Goal: Task Accomplishment & Management: Use online tool/utility

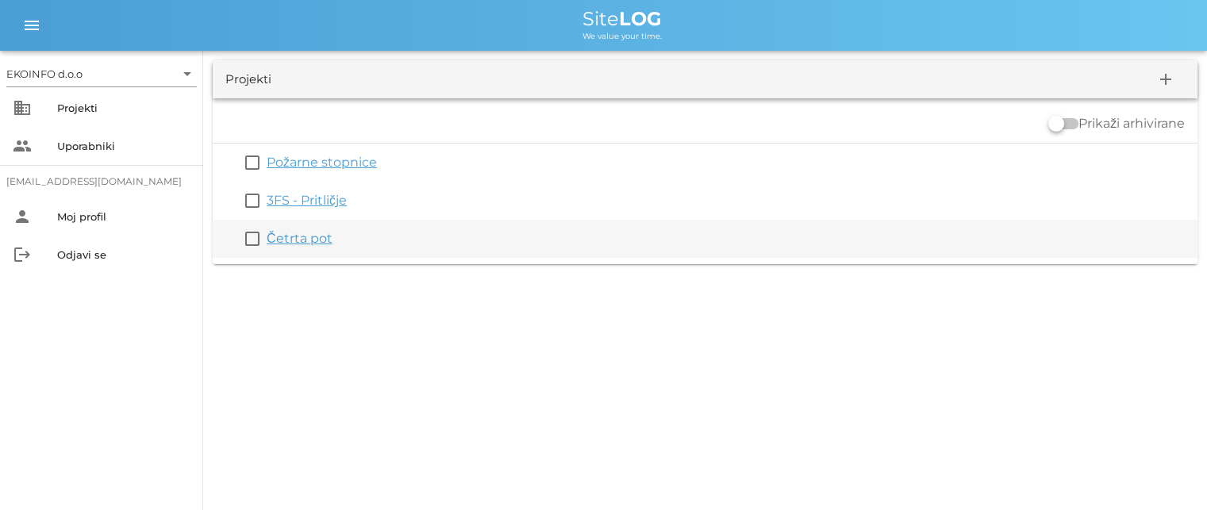
click at [296, 242] on link "Četrta pot" at bounding box center [300, 238] width 66 height 15
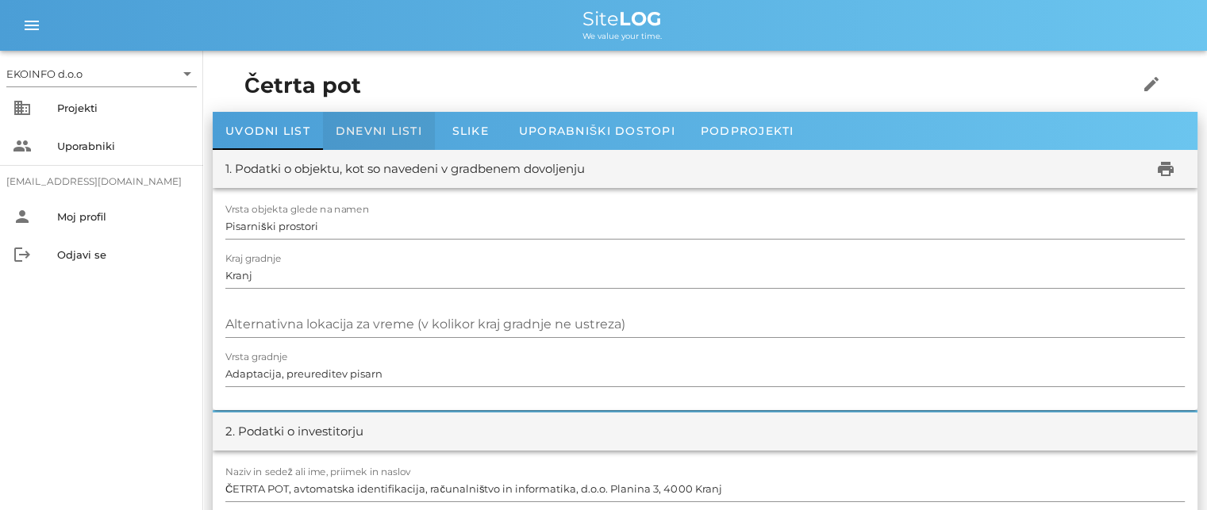
click at [361, 125] on span "Dnevni listi" at bounding box center [379, 131] width 86 height 14
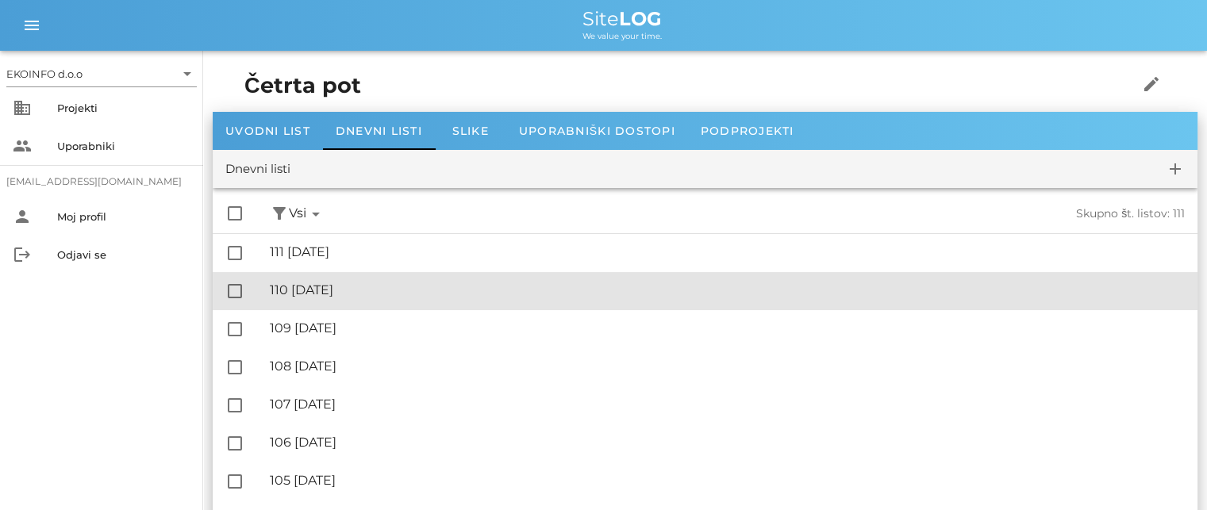
click at [332, 291] on div "🔏 110 [DATE]" at bounding box center [727, 289] width 915 height 15
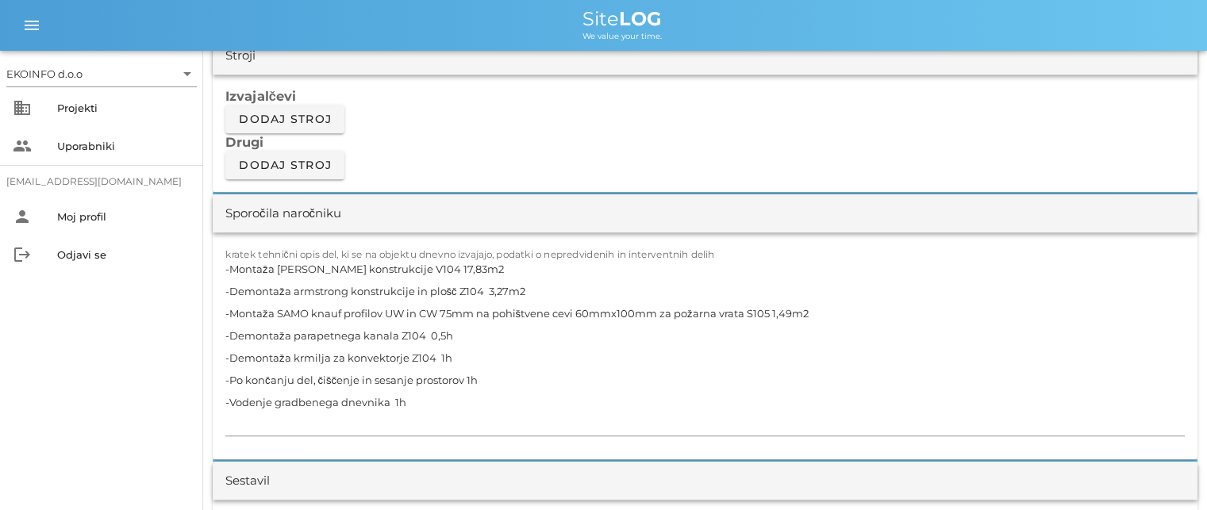
scroll to position [1428, 0]
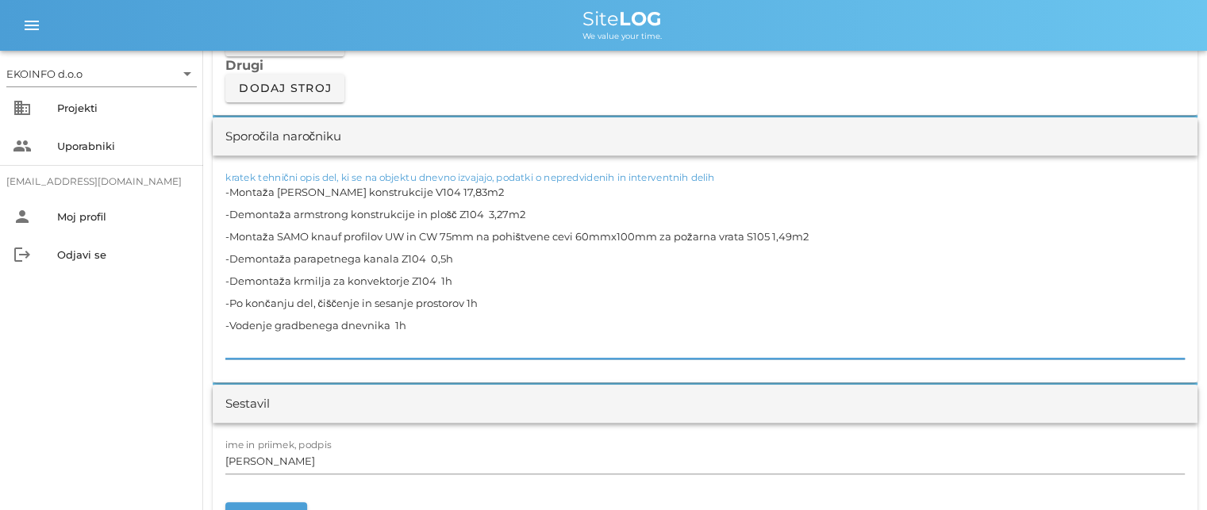
drag, startPoint x: 768, startPoint y: 232, endPoint x: 766, endPoint y: 244, distance: 11.2
click at [766, 244] on textarea "-Montaža [PERSON_NAME] konstrukcije V104 17,83m2 -Demontaža armstrong konstrukc…" at bounding box center [704, 270] width 959 height 178
click at [815, 233] on textarea "-Montaža [PERSON_NAME] konstrukcije V104 17,83m2 -Demontaža armstrong konstrukc…" at bounding box center [704, 270] width 959 height 178
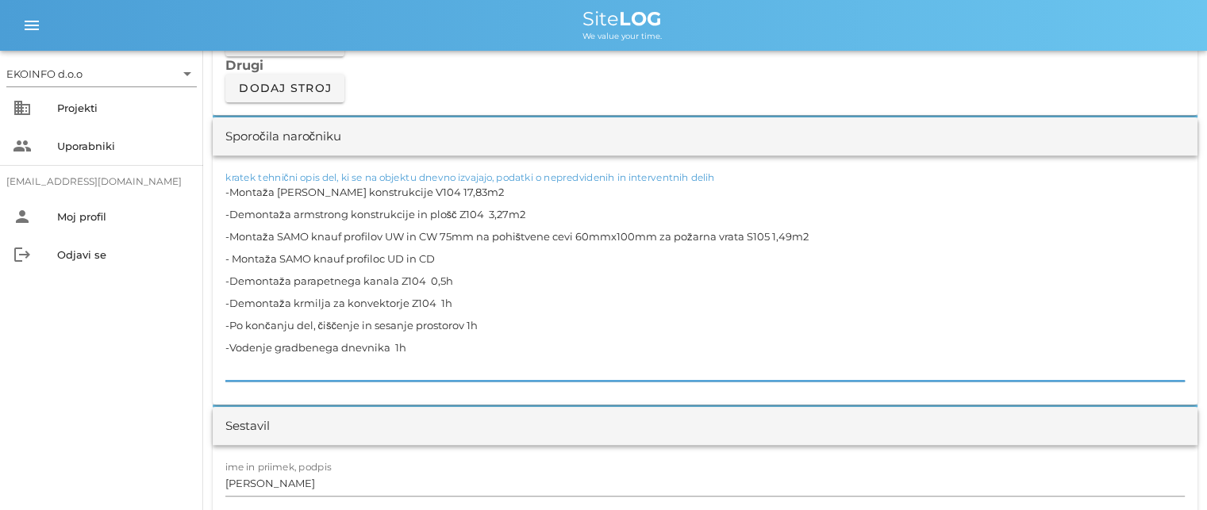
click at [385, 256] on textarea "-Montaža [PERSON_NAME] konstrukcije V104 17,83m2 -Demontaža armstrong konstrukc…" at bounding box center [704, 281] width 959 height 200
click at [442, 255] on textarea "-Montaža [PERSON_NAME] konstrukcije V104 17,83m2 -Demontaža armstrong konstrukc…" at bounding box center [704, 281] width 959 height 200
click at [473, 289] on textarea "-Montaža [PERSON_NAME] konstrukcije V104 17,83m2 -Demontaža armstrong konstrukc…" at bounding box center [704, 281] width 959 height 200
click at [295, 482] on input "[PERSON_NAME]" at bounding box center [704, 483] width 959 height 25
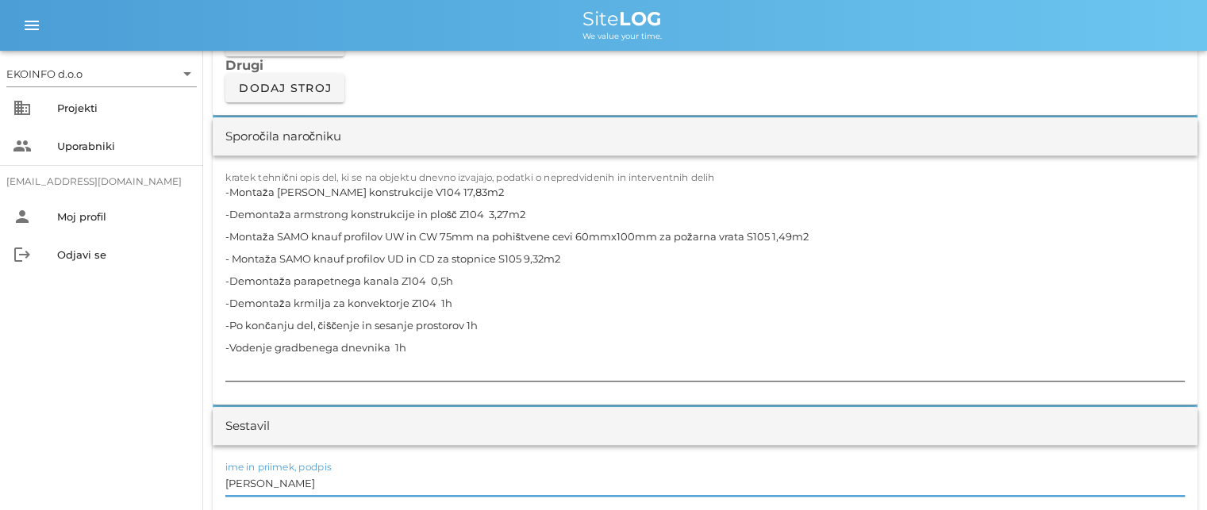
click at [494, 259] on textarea "-Montaža [PERSON_NAME] konstrukcije V104 17,83m2 -Demontaža armstrong konstrukc…" at bounding box center [704, 281] width 959 height 200
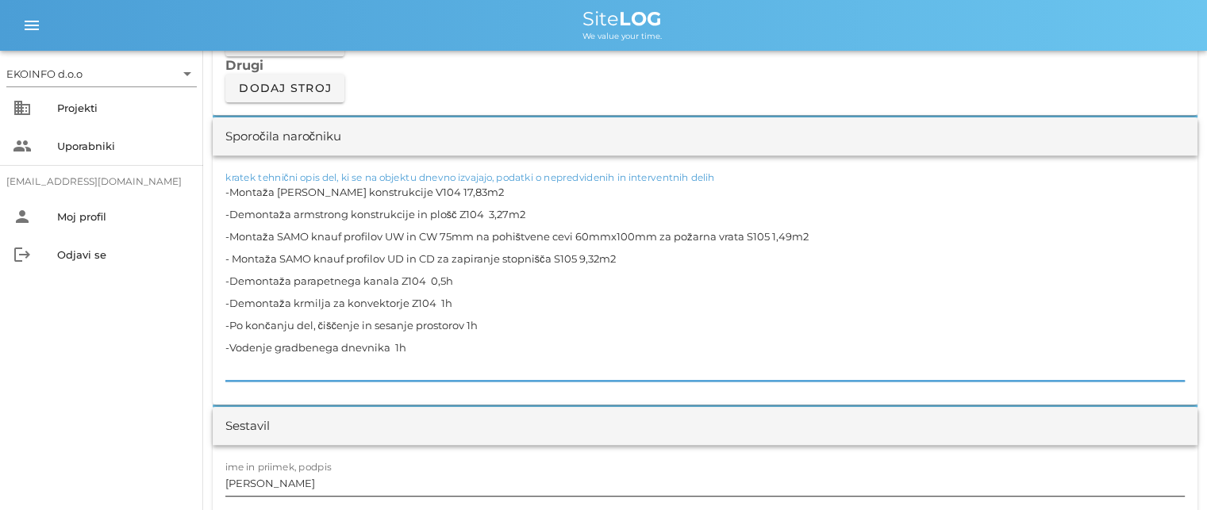
type textarea "-Montaža [PERSON_NAME] konstrukcije V104 17,83m2 -Demontaža armstrong konstrukc…"
click at [301, 486] on input "[PERSON_NAME]" at bounding box center [704, 483] width 959 height 25
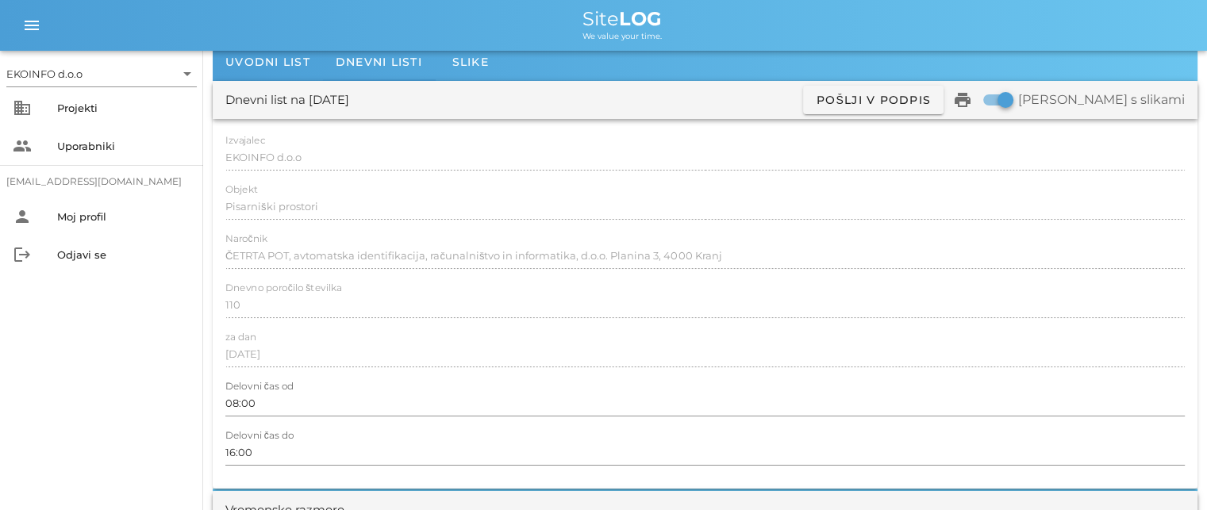
scroll to position [0, 0]
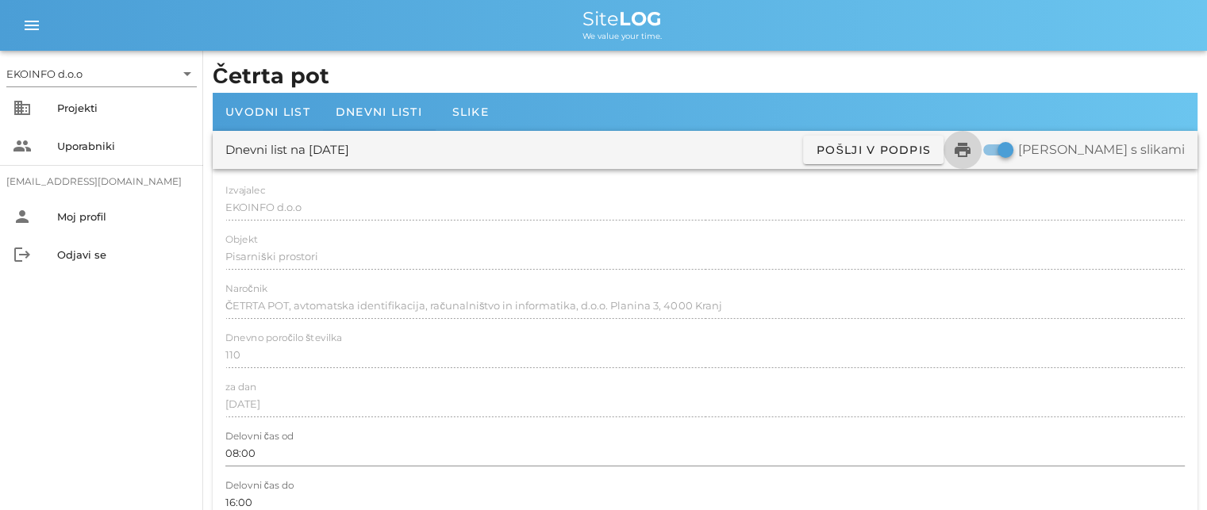
click at [972, 152] on icon "print" at bounding box center [962, 149] width 19 height 19
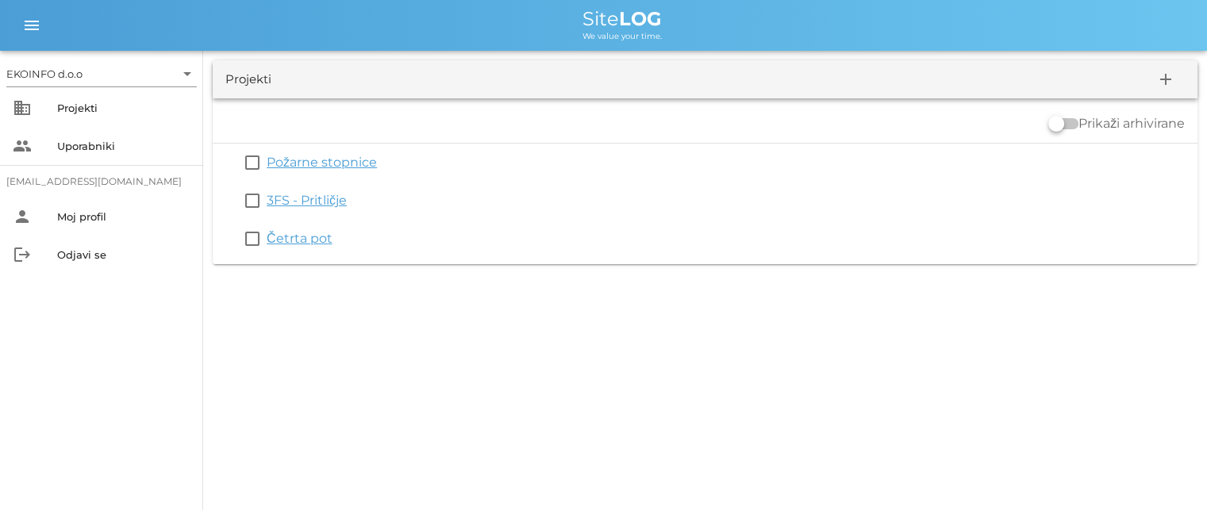
click at [293, 240] on link "Četrta pot" at bounding box center [300, 238] width 66 height 15
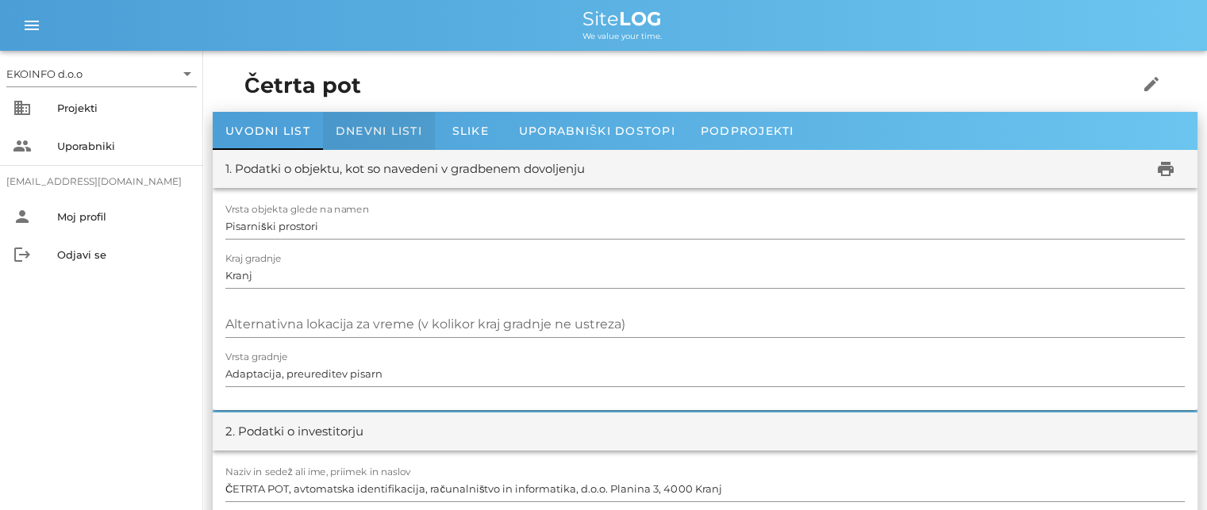
click at [363, 126] on span "Dnevni listi" at bounding box center [379, 131] width 86 height 14
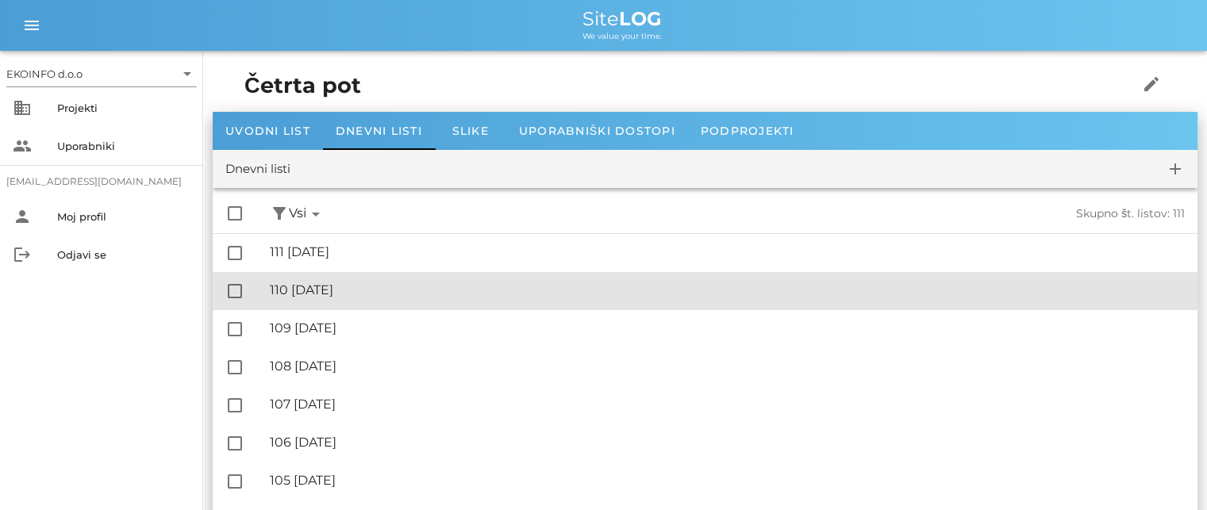
click at [348, 284] on div "🔏 110 [DATE]" at bounding box center [727, 289] width 915 height 15
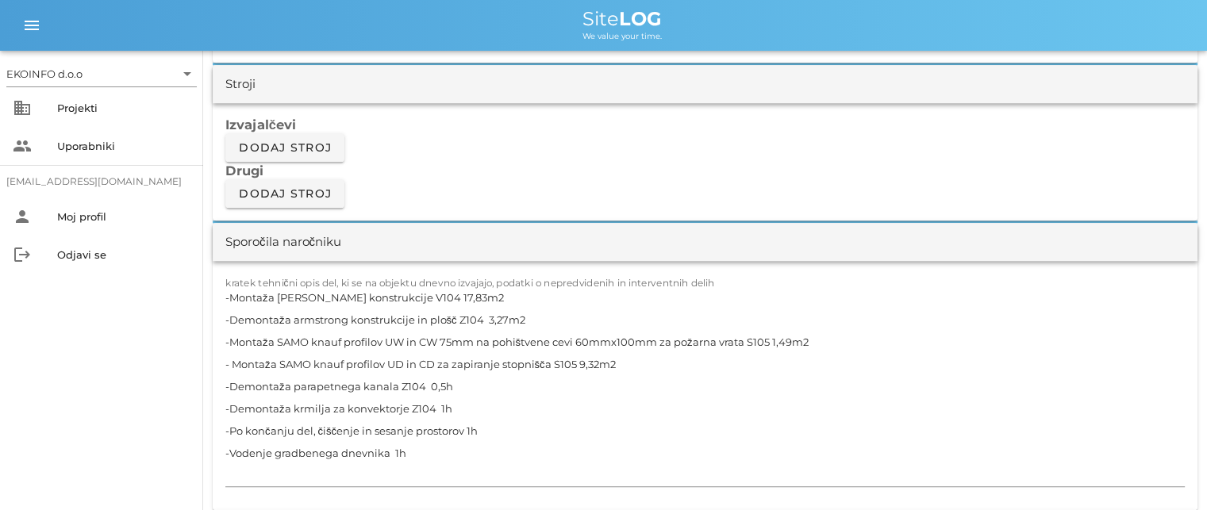
scroll to position [1349, 0]
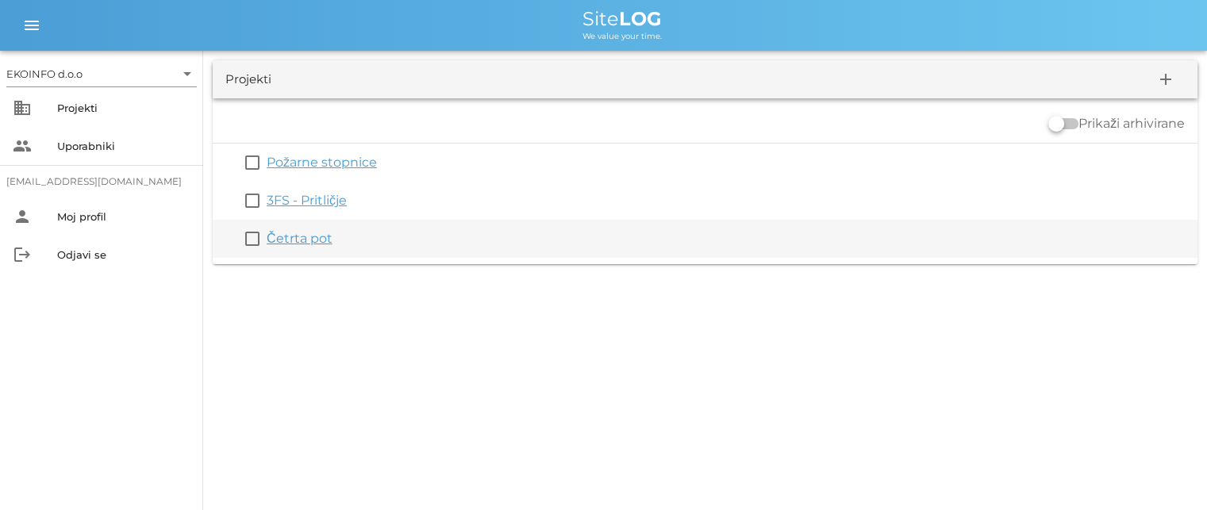
click at [298, 240] on link "Četrta pot" at bounding box center [300, 238] width 66 height 15
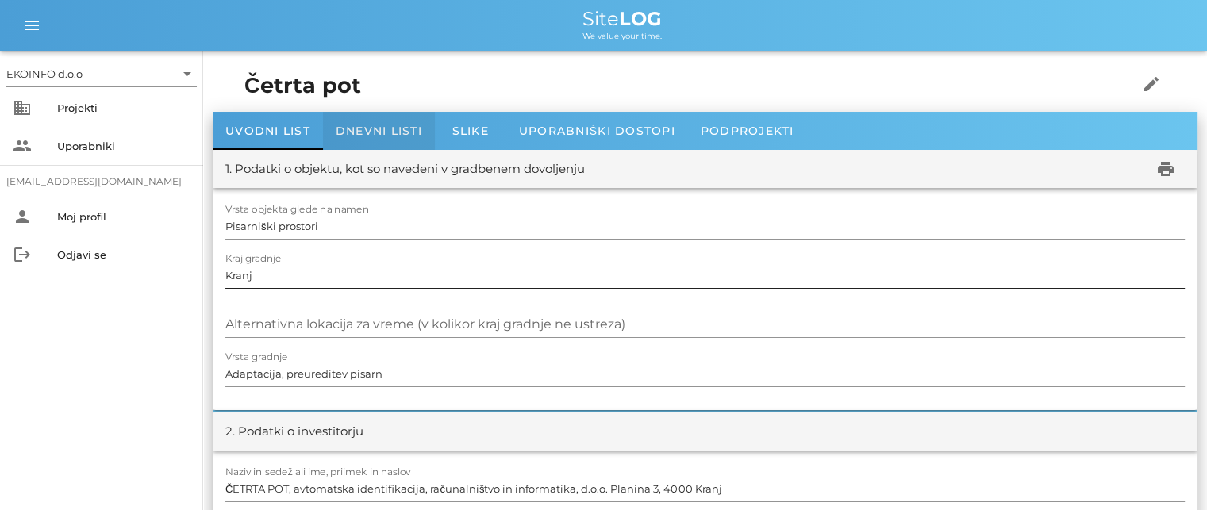
click at [375, 129] on span "Dnevni listi" at bounding box center [379, 131] width 86 height 14
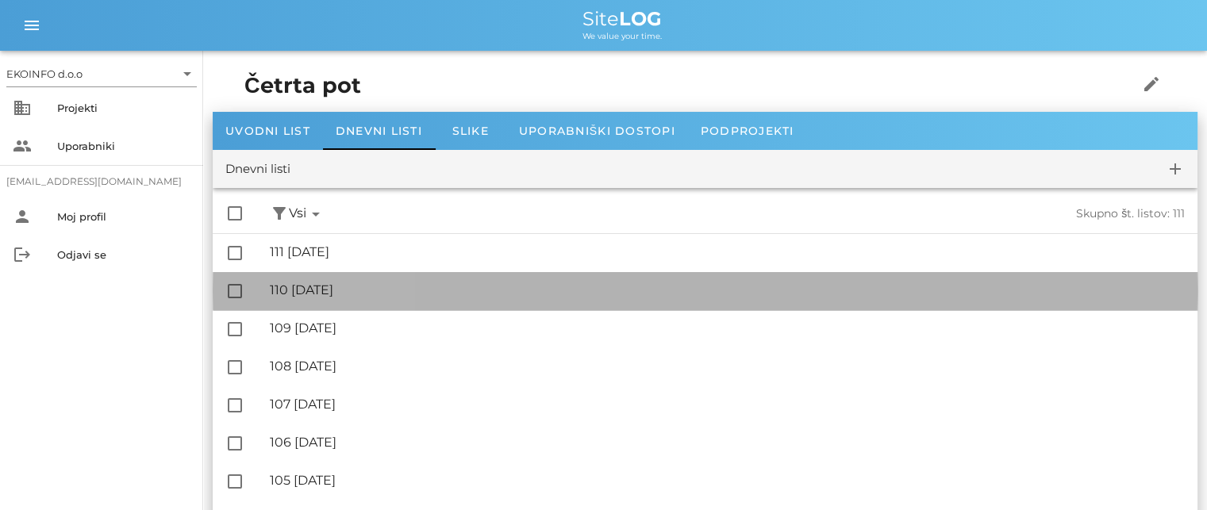
drag, startPoint x: 348, startPoint y: 282, endPoint x: 356, endPoint y: 291, distance: 12.4
click at [349, 282] on div "🔏 110 [DATE]" at bounding box center [727, 289] width 915 height 15
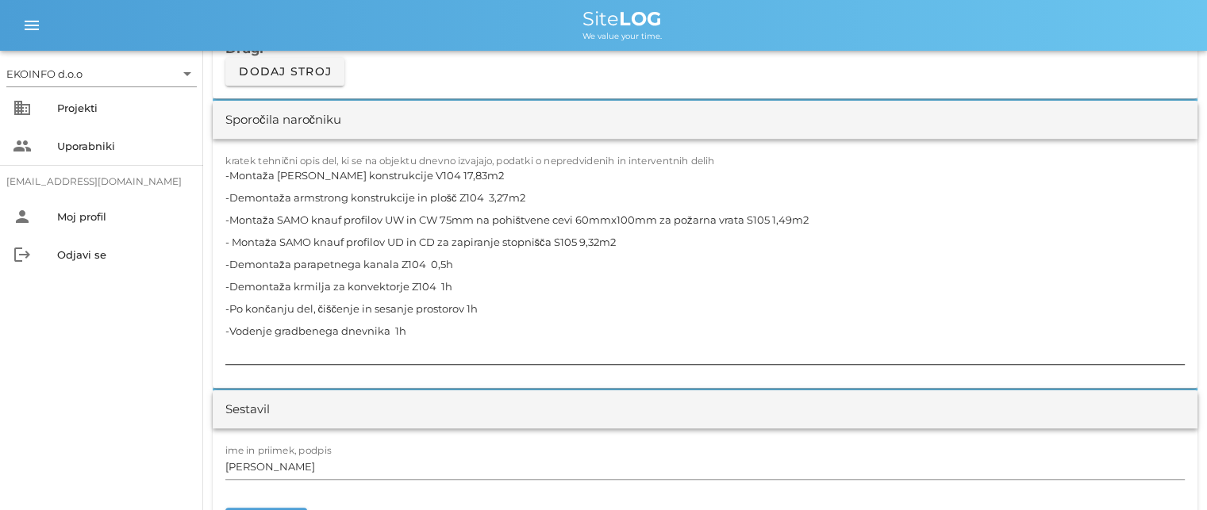
scroll to position [1428, 0]
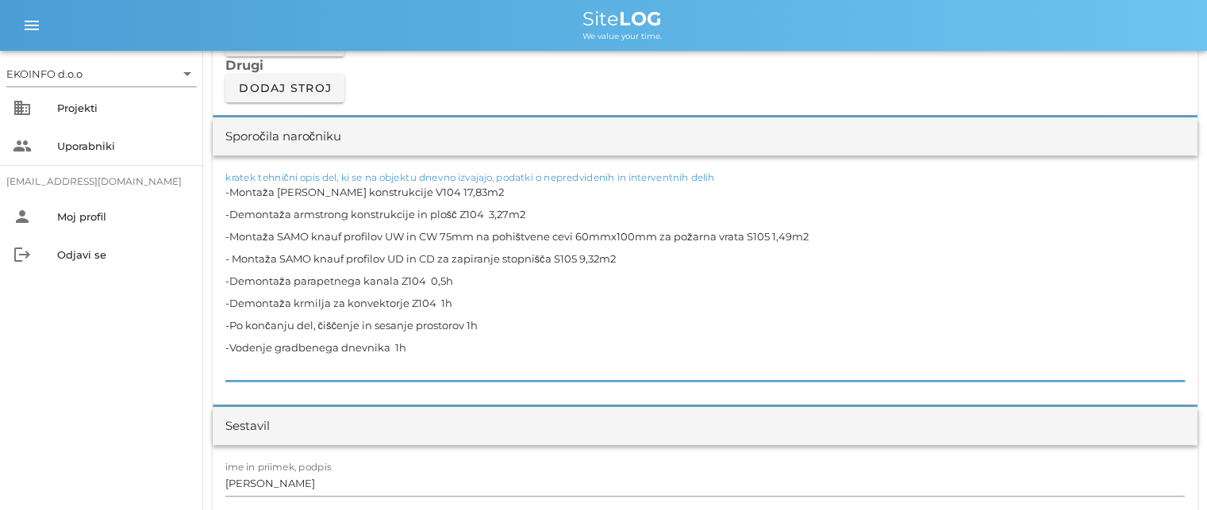
drag, startPoint x: 574, startPoint y: 256, endPoint x: 235, endPoint y: 253, distance: 339.6
click at [235, 253] on textarea "-Montaža [PERSON_NAME] konstrukcije V104 17,83m2 -Demontaža armstrong konstrukc…" at bounding box center [704, 281] width 959 height 200
click at [578, 256] on textarea "-Montaža [PERSON_NAME] konstrukcije V104 17,83m2 -Demontaža armstrong konstrukc…" at bounding box center [704, 281] width 959 height 200
paste textarea "uporaba odra, lestve, ojačitve stropa z navojnimi palicami M8 )"
click at [584, 257] on textarea "-Montaža [PERSON_NAME] konstrukcije V104 17,83m2 -Demontaža armstrong konstrukc…" at bounding box center [704, 281] width 959 height 200
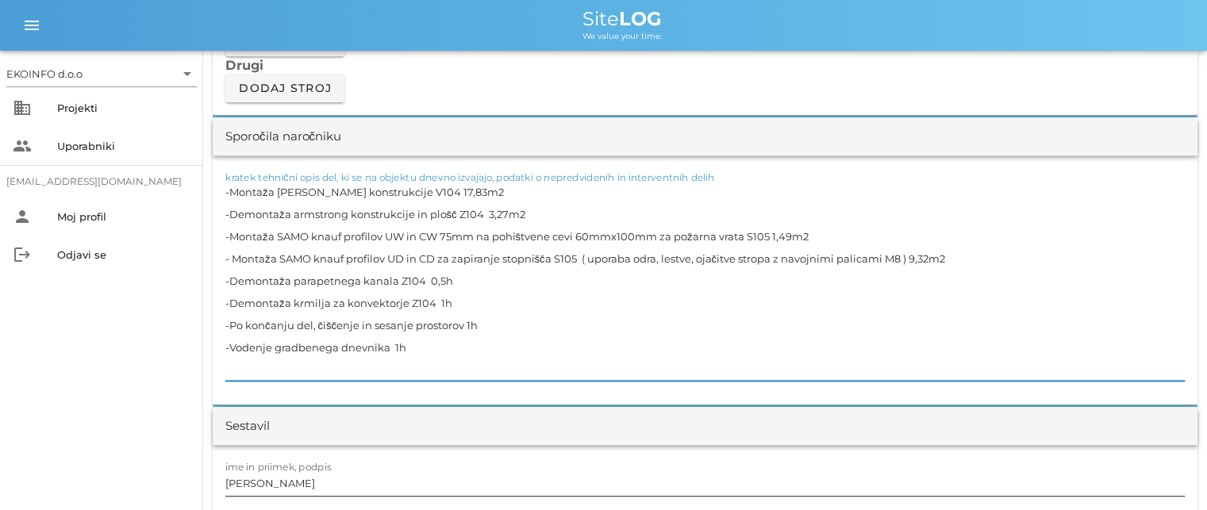
type textarea "-Montaža [PERSON_NAME] konstrukcije V104 17,83m2 -Demontaža armstrong konstrukc…"
click at [283, 483] on input "[PERSON_NAME]" at bounding box center [704, 483] width 959 height 25
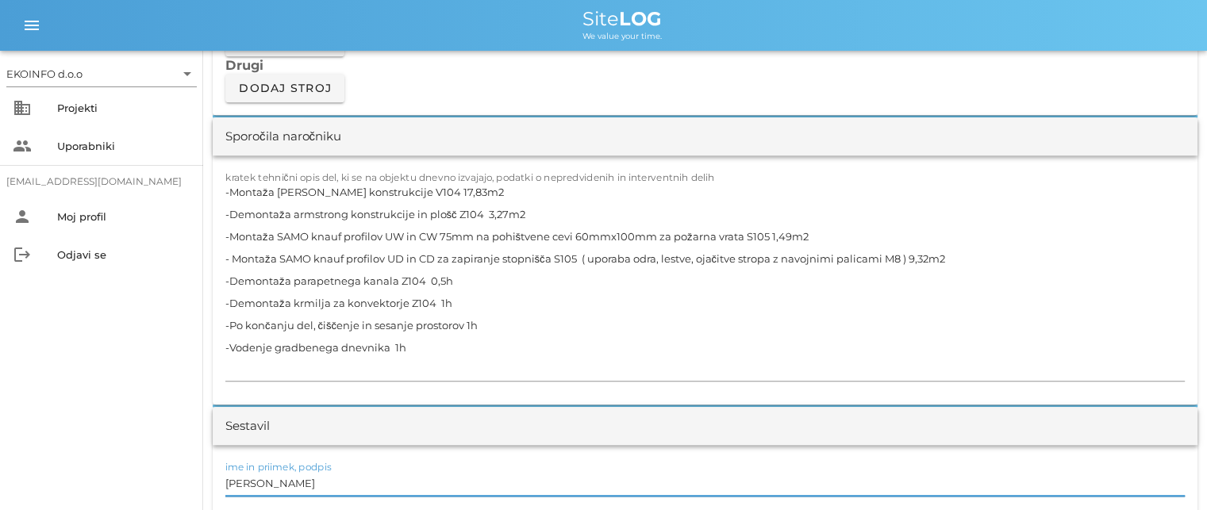
click at [292, 484] on input "[PERSON_NAME]" at bounding box center [704, 483] width 959 height 25
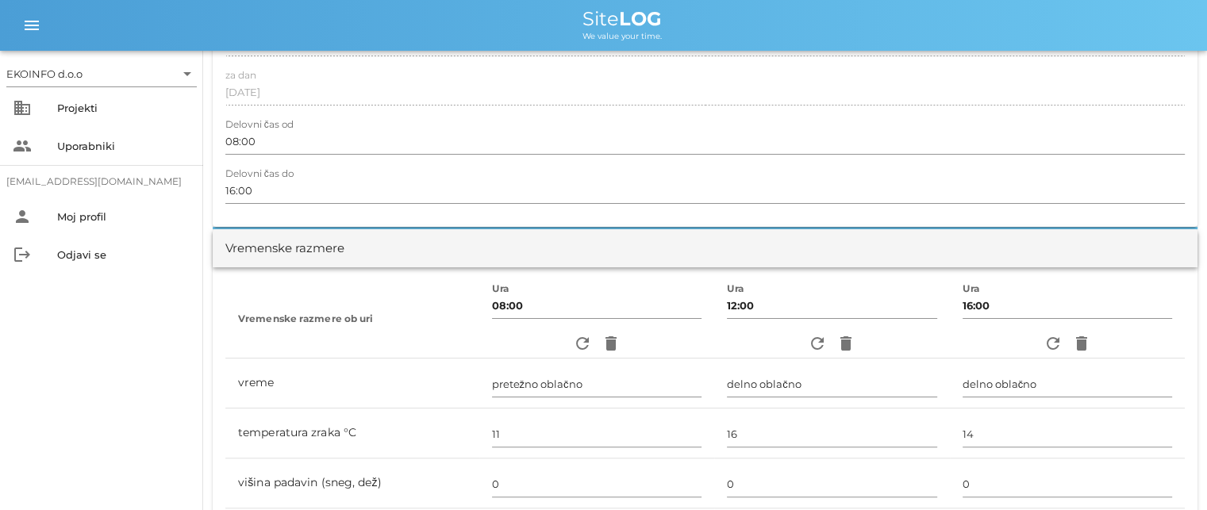
scroll to position [0, 0]
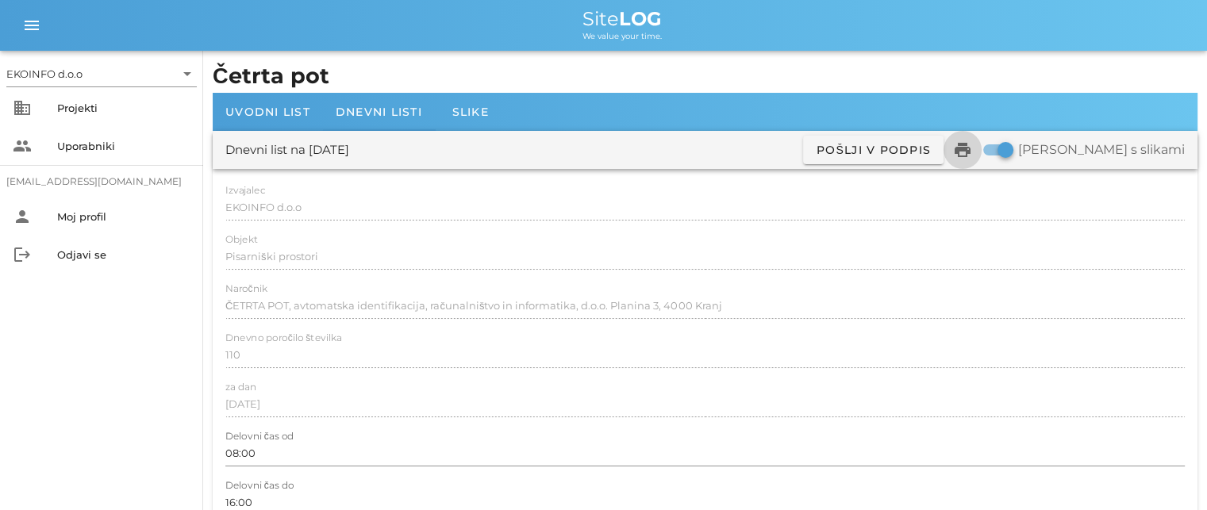
click at [972, 150] on icon "print" at bounding box center [962, 149] width 19 height 19
